Goal: Use online tool/utility: Use online tool/utility

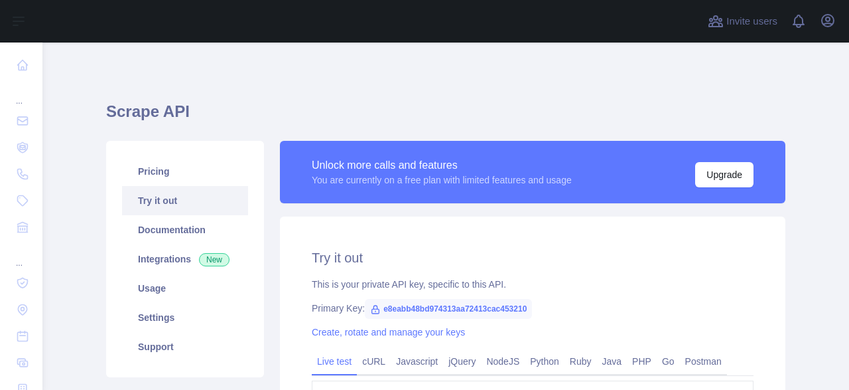
type textarea "**********"
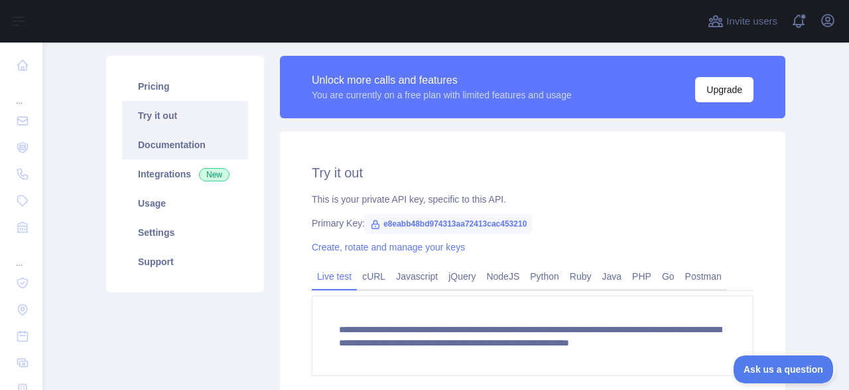
click at [144, 143] on link "Documentation" at bounding box center [185, 144] width 126 height 29
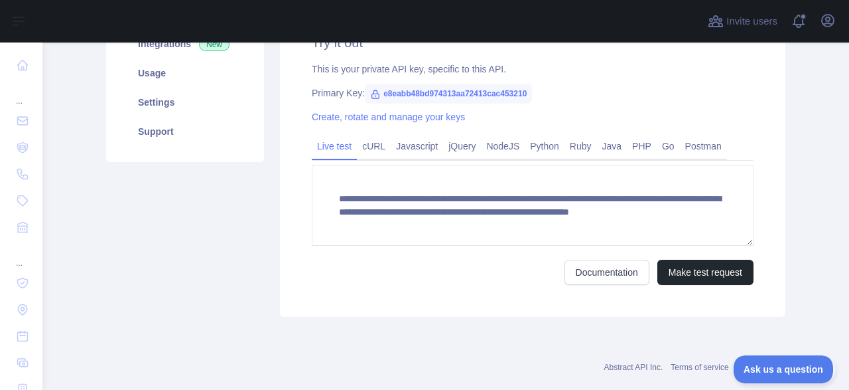
scroll to position [237, 0]
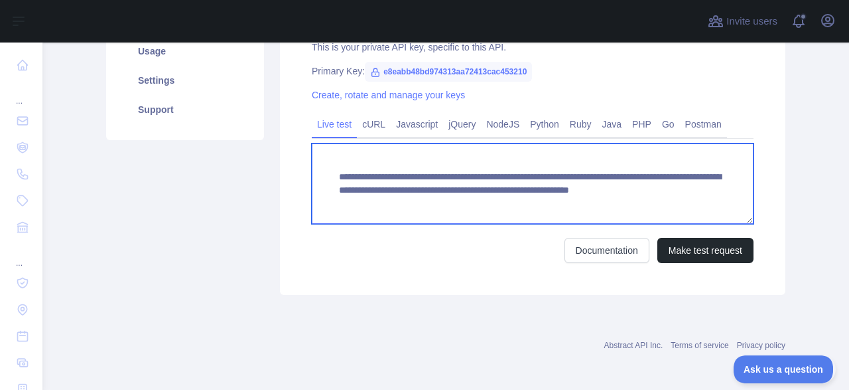
drag, startPoint x: 684, startPoint y: 196, endPoint x: 210, endPoint y: 152, distance: 475.2
click at [312, 152] on textarea "**********" at bounding box center [533, 183] width 442 height 80
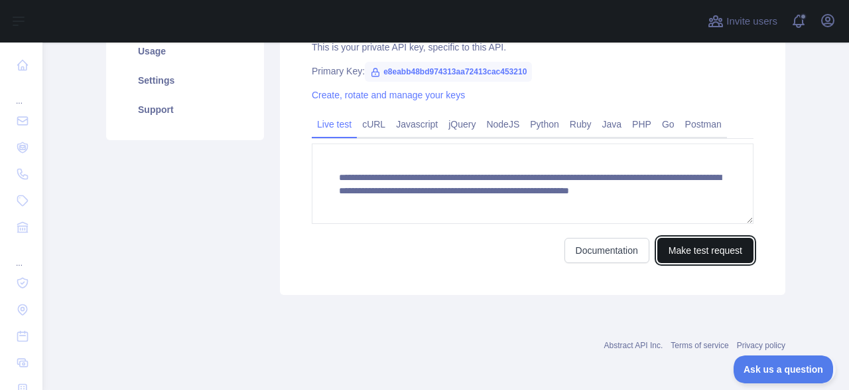
click at [715, 255] on button "Make test request" at bounding box center [706, 250] width 96 height 25
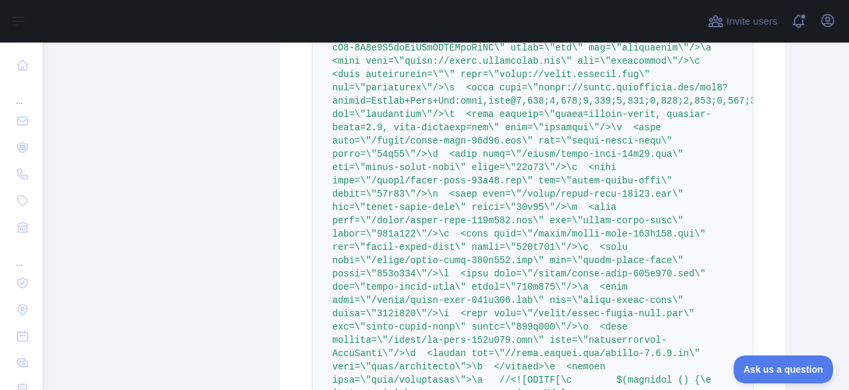
scroll to position [1341, 0]
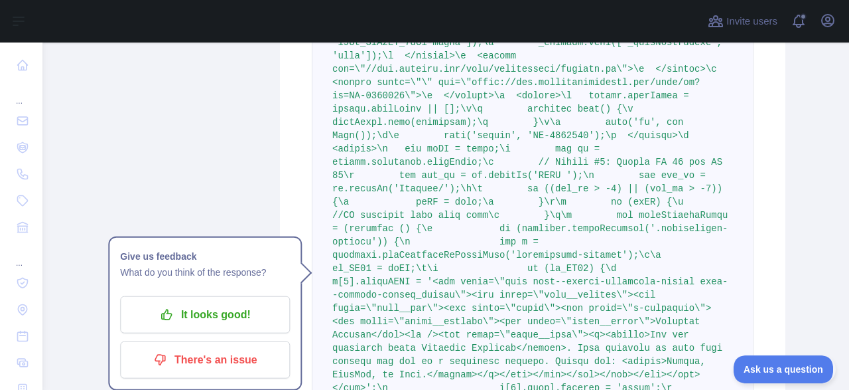
drag, startPoint x: 650, startPoint y: 255, endPoint x: 632, endPoint y: 259, distance: 18.4
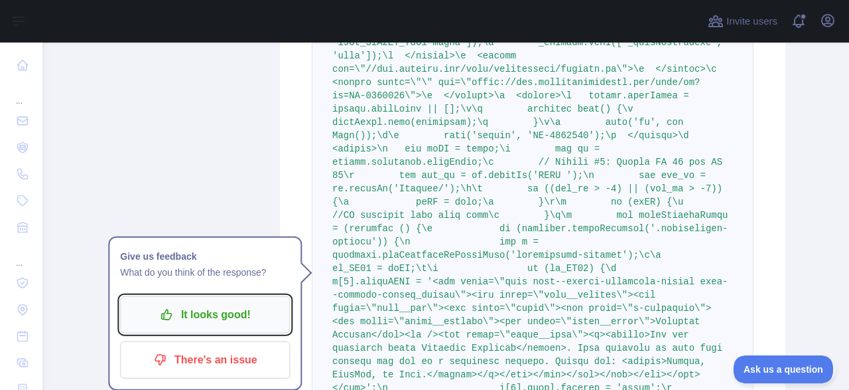
click at [236, 321] on p "It looks good!" at bounding box center [205, 314] width 150 height 23
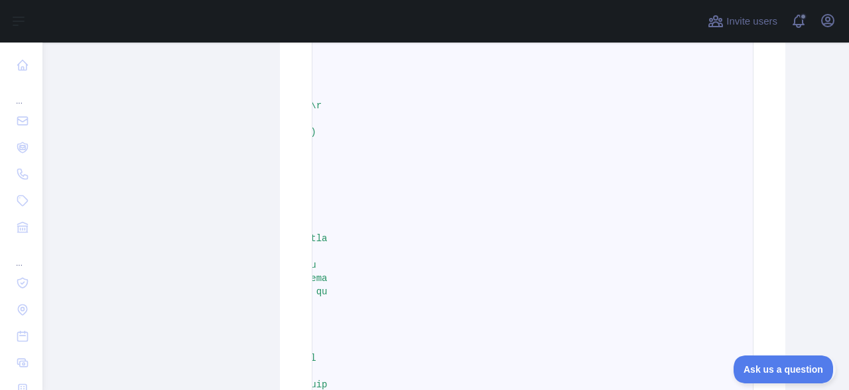
scroll to position [14044, 0]
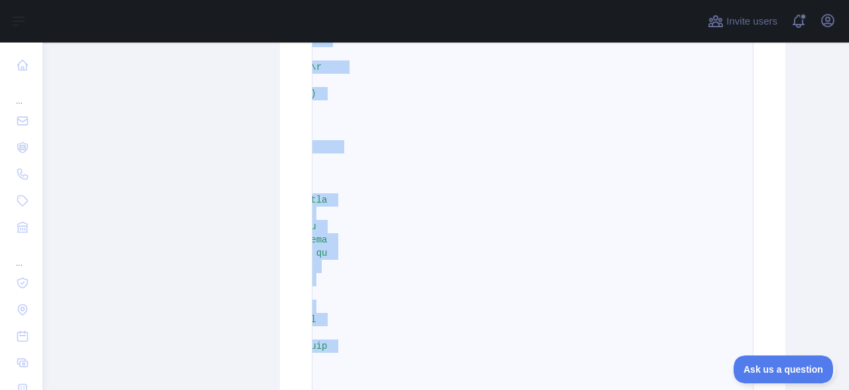
drag, startPoint x: 334, startPoint y: 253, endPoint x: 416, endPoint y: 182, distance: 108.3
copy span ""<!LOREMIP dolo>\s<amet con=\"adi\" elit=\"se\">\d <eius>\t <inci utlabor=\"etd…"
